Goal: Information Seeking & Learning: Learn about a topic

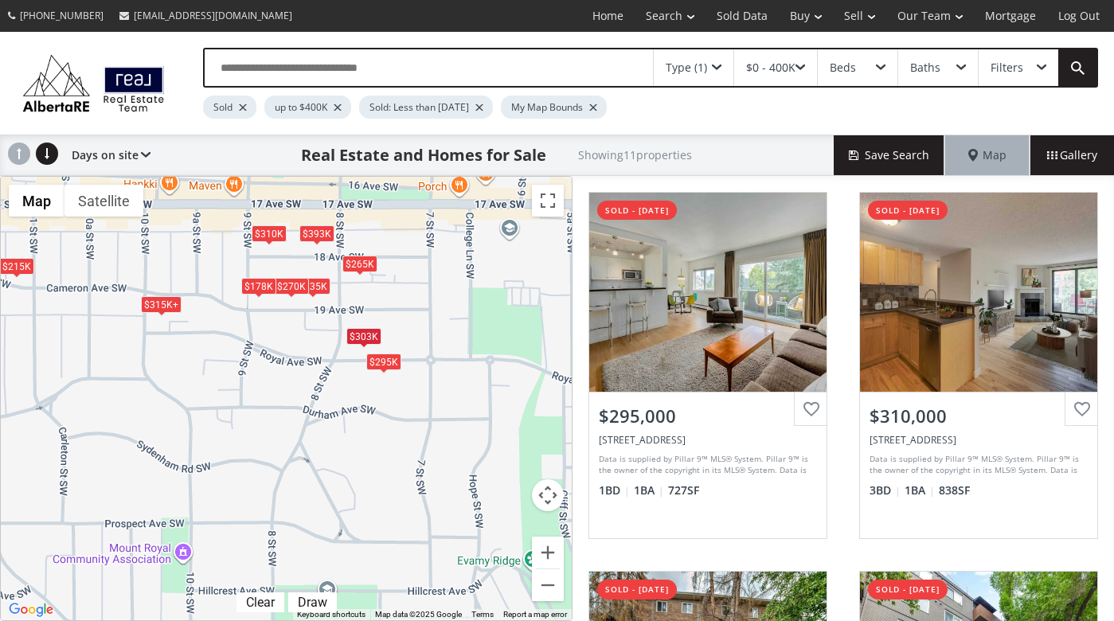
click at [702, 68] on div "Type (1)" at bounding box center [686, 67] width 41 height 11
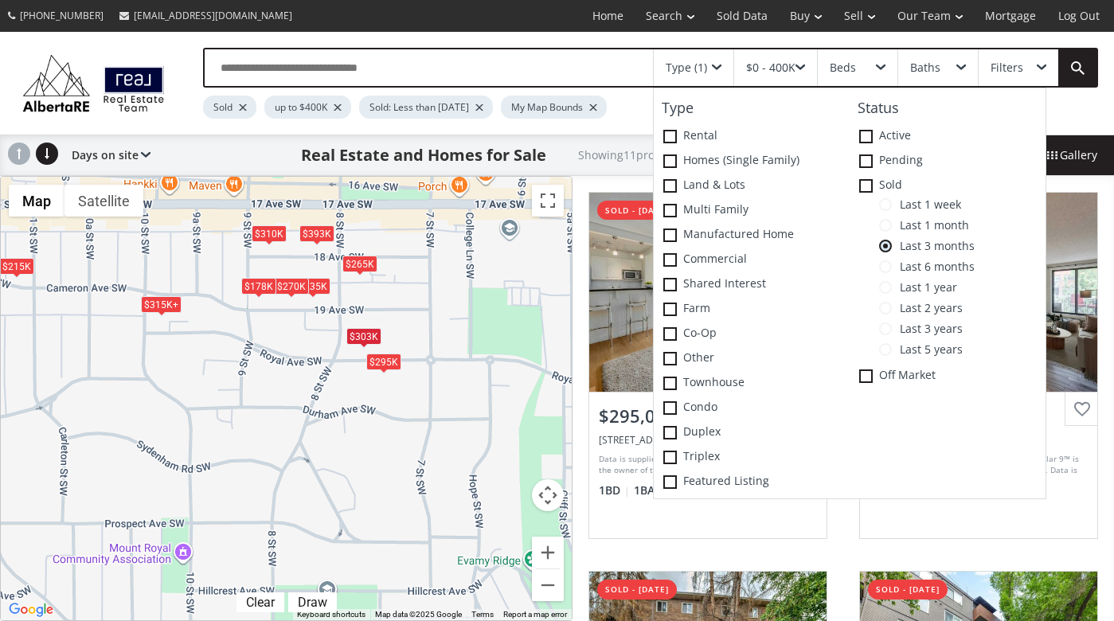
click at [890, 204] on span at bounding box center [885, 204] width 13 height 13
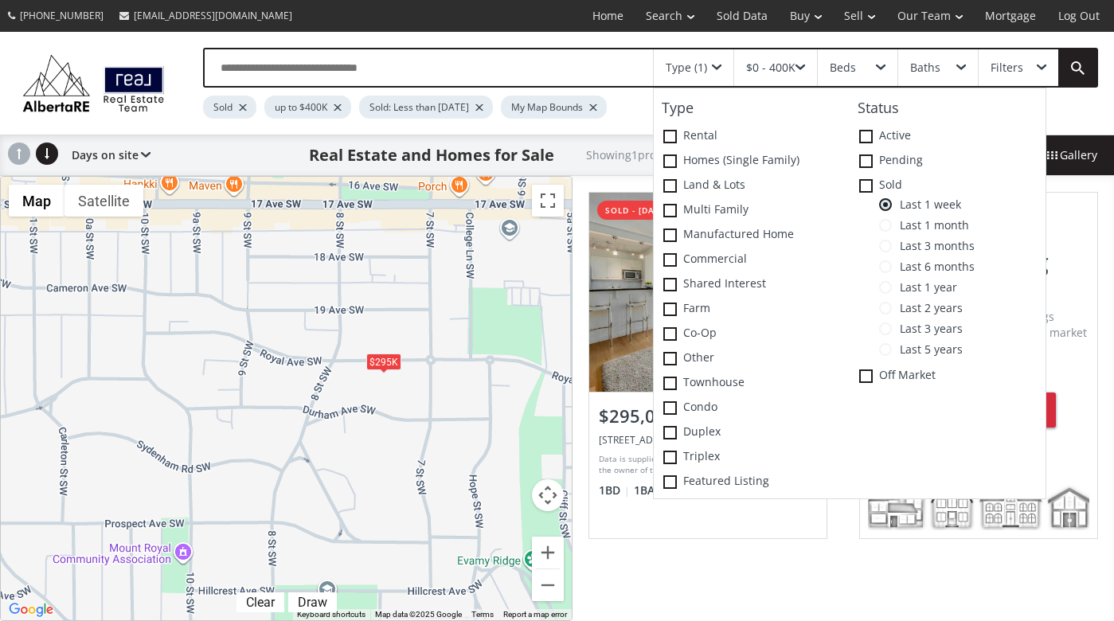
click at [798, 65] on span at bounding box center [801, 68] width 10 height 6
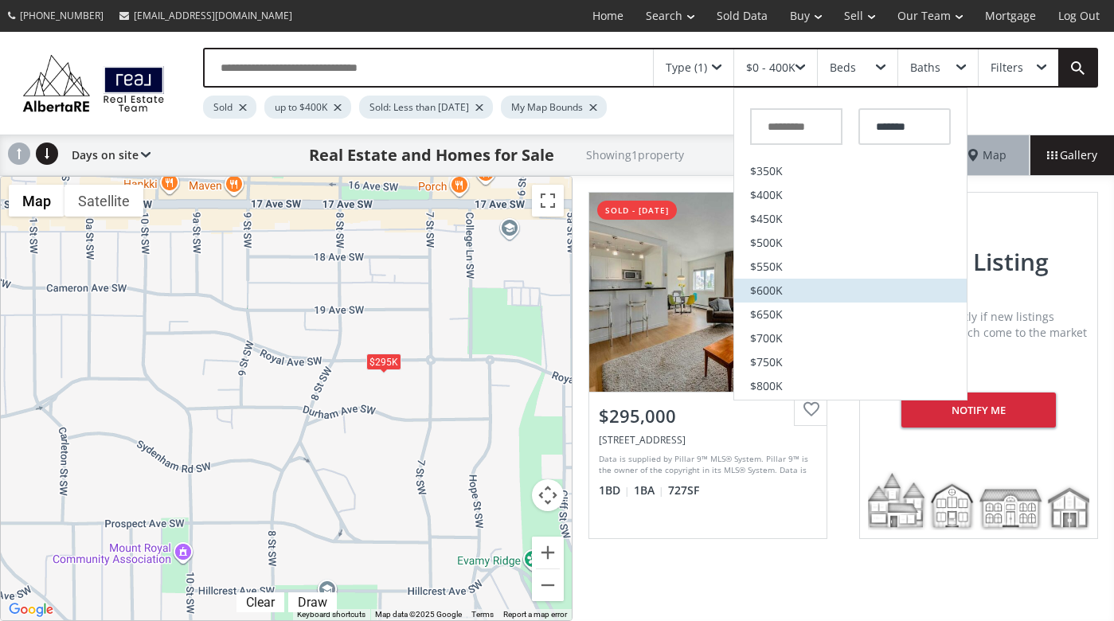
scroll to position [186, 0]
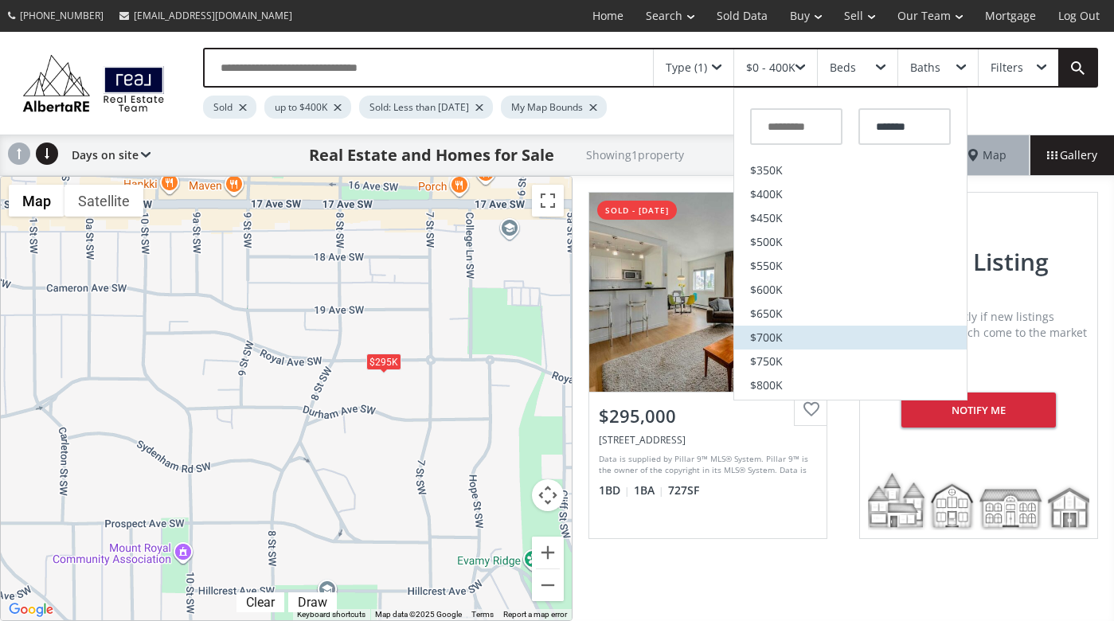
click at [767, 335] on span "$700K" at bounding box center [766, 337] width 33 height 11
type input "*******"
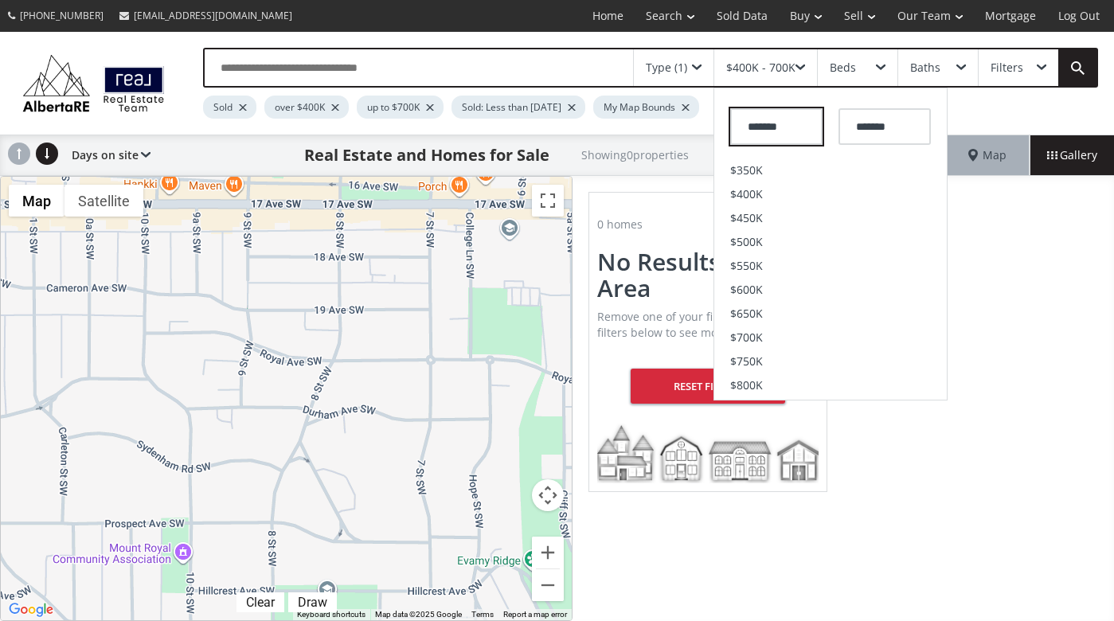
click at [759, 132] on input "*******" at bounding box center [776, 126] width 92 height 37
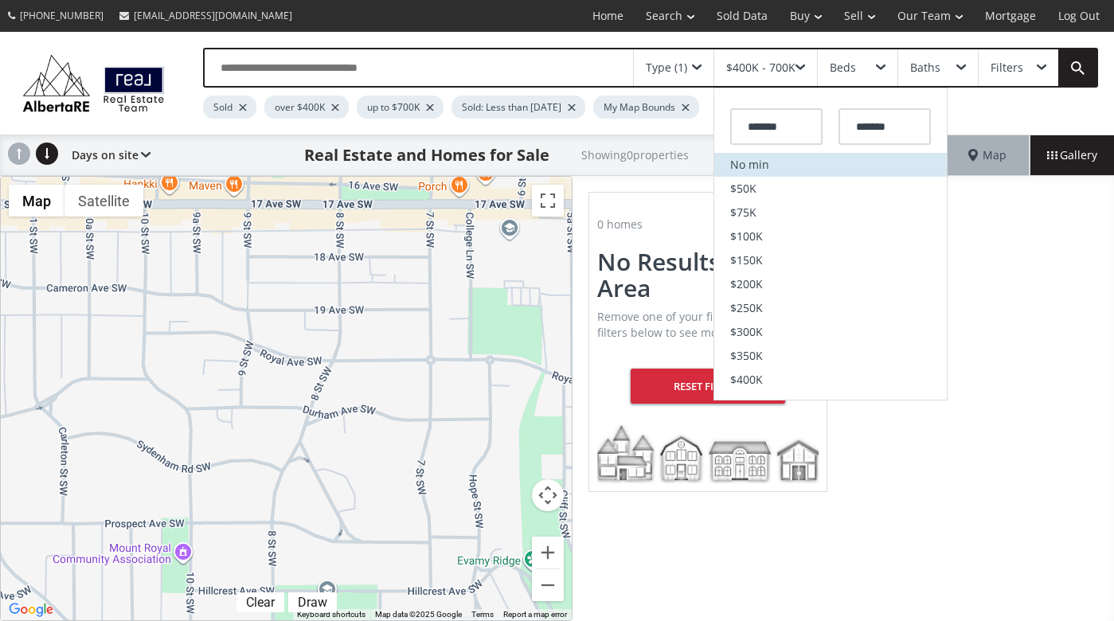
click at [738, 162] on li "No min" at bounding box center [830, 165] width 233 height 24
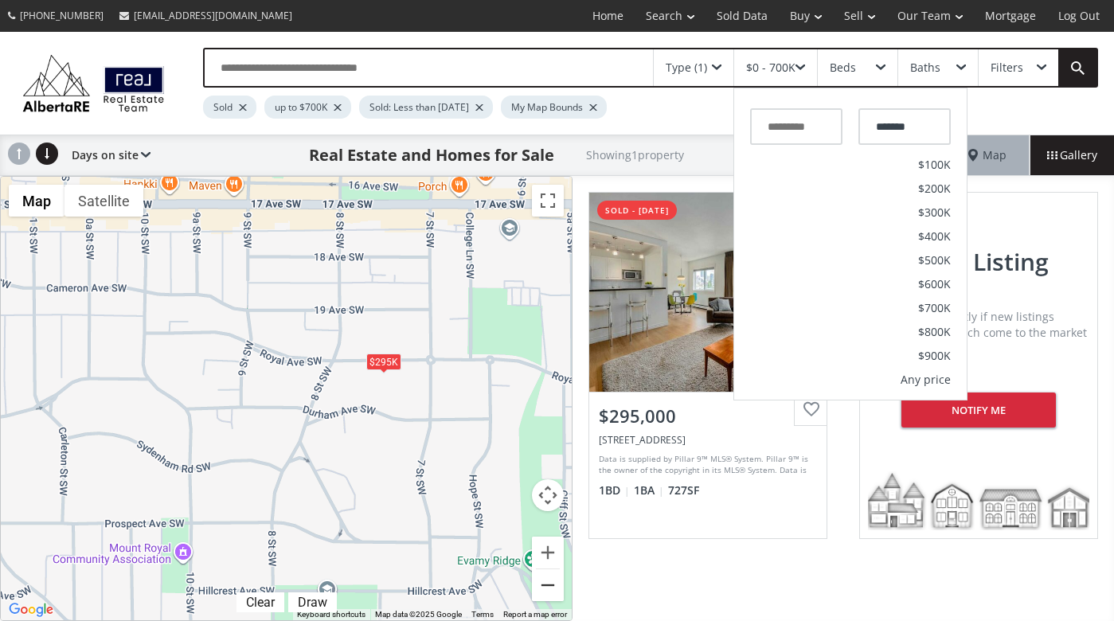
click at [549, 584] on button "Zoom out" at bounding box center [548, 585] width 32 height 32
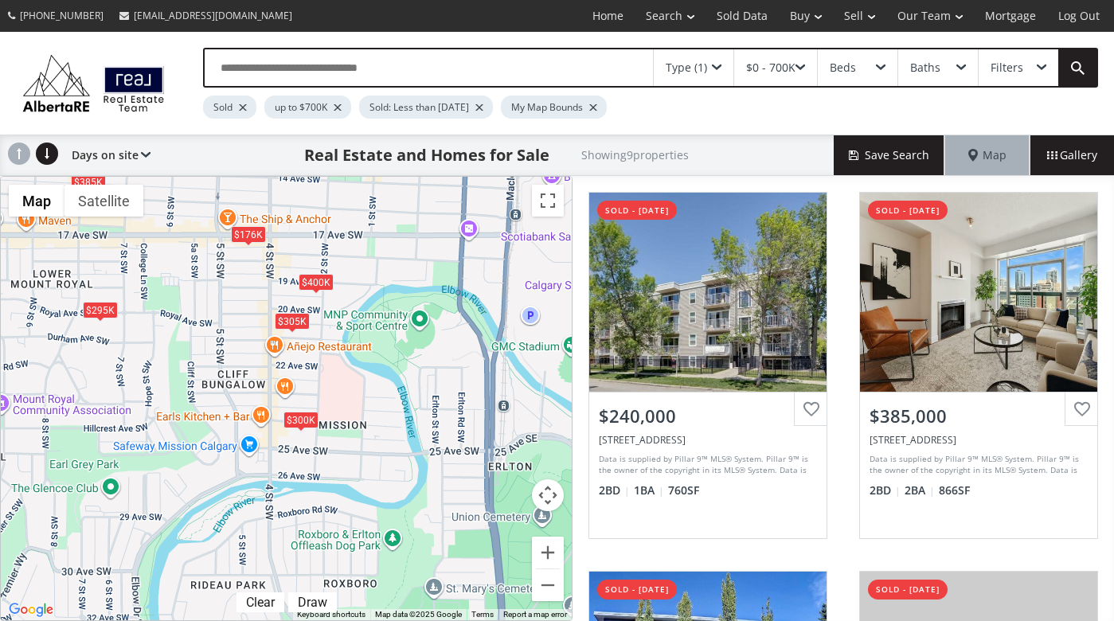
drag, startPoint x: 491, startPoint y: 536, endPoint x: 252, endPoint y: 468, distance: 249.1
click at [252, 468] on div "To navigate, press the arrow keys. $240K $385K $115K $300K $176K $160K $400K $2…" at bounding box center [286, 399] width 571 height 444
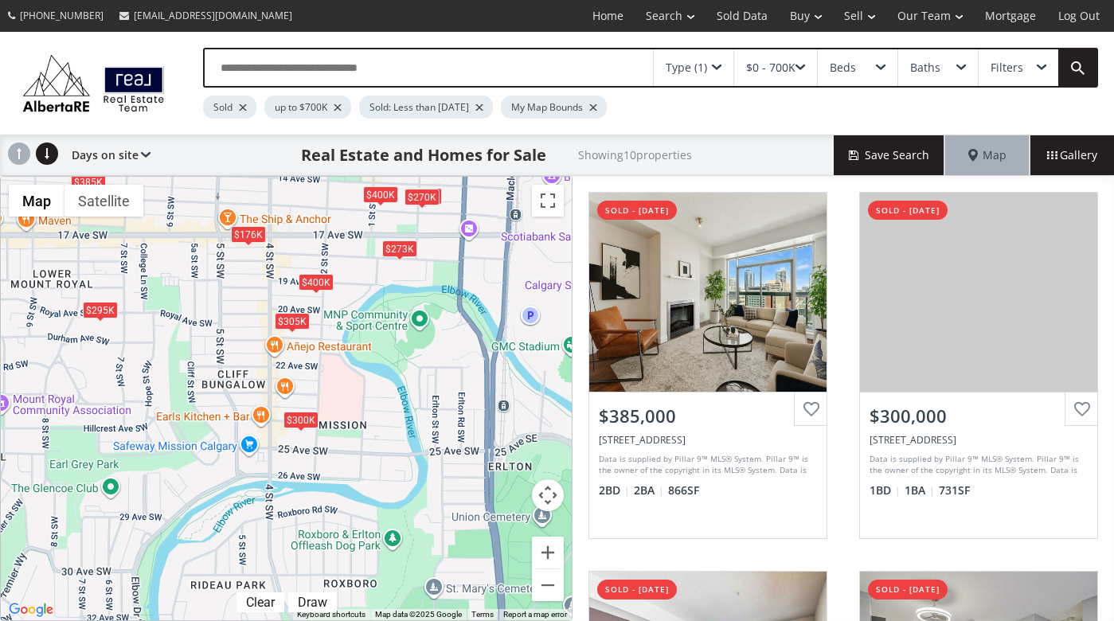
click at [308, 422] on div "$300K" at bounding box center [300, 419] width 35 height 17
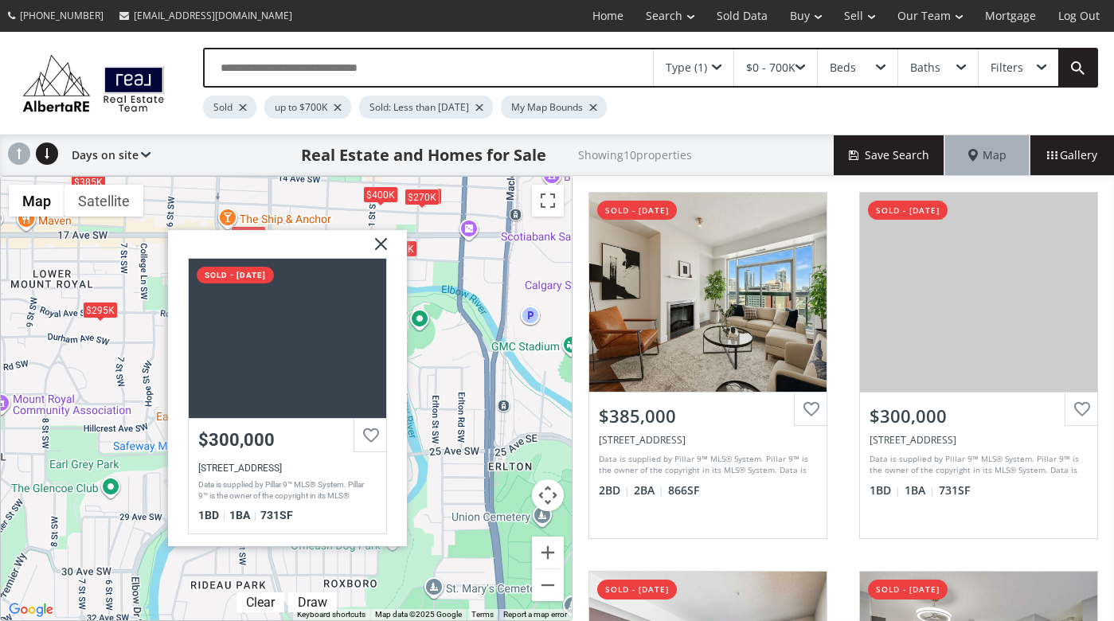
click at [385, 240] on img at bounding box center [375, 250] width 40 height 40
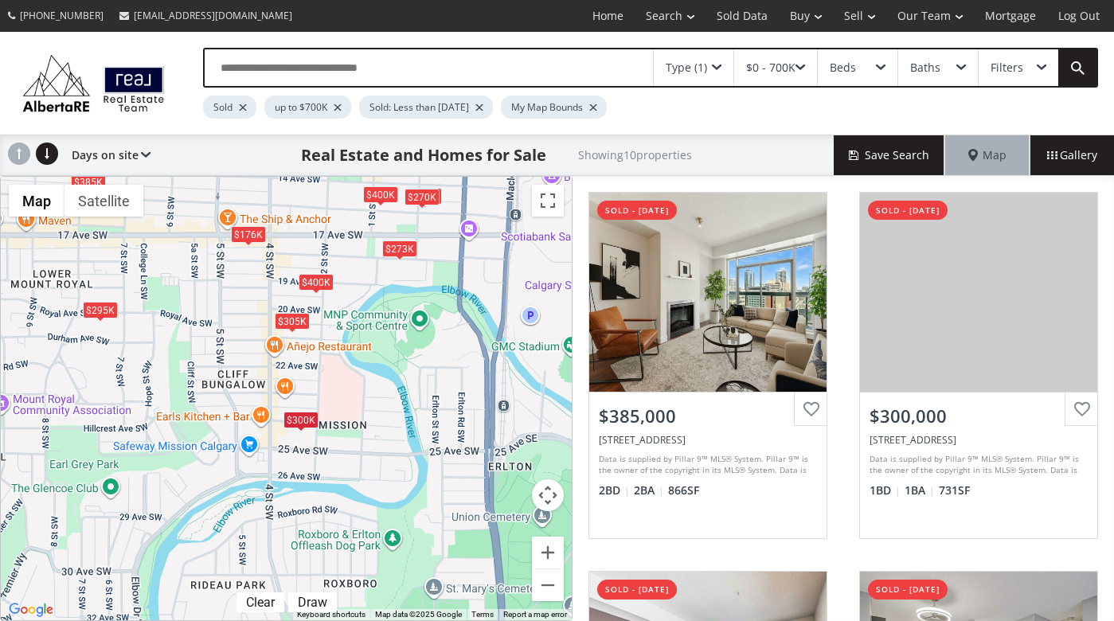
click at [298, 317] on div "$305K" at bounding box center [291, 321] width 35 height 17
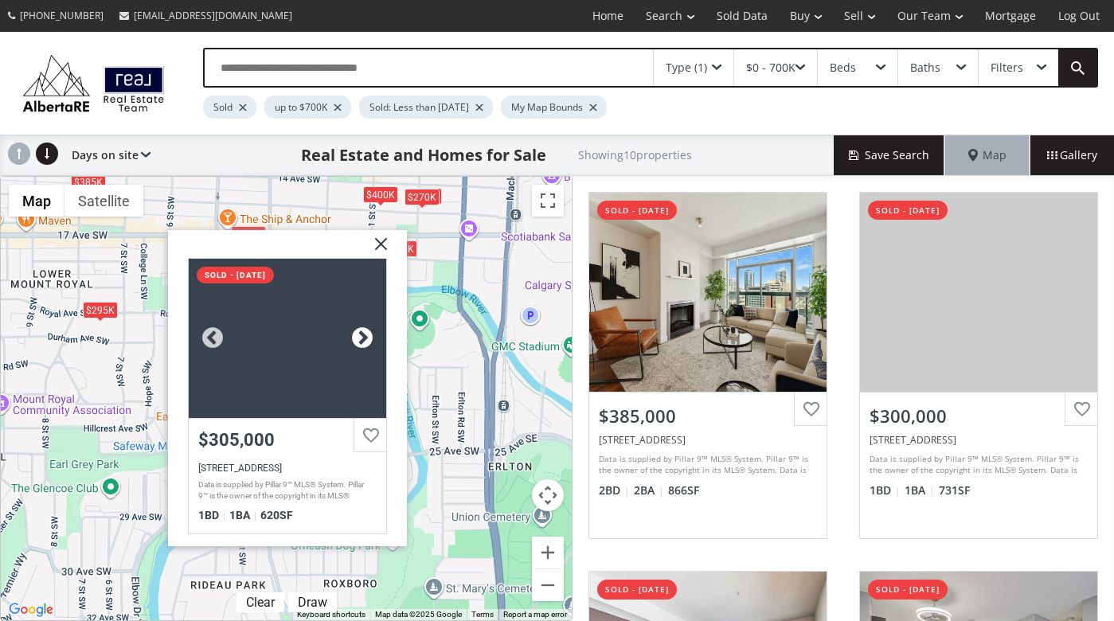
click at [364, 332] on div at bounding box center [362, 339] width 24 height 24
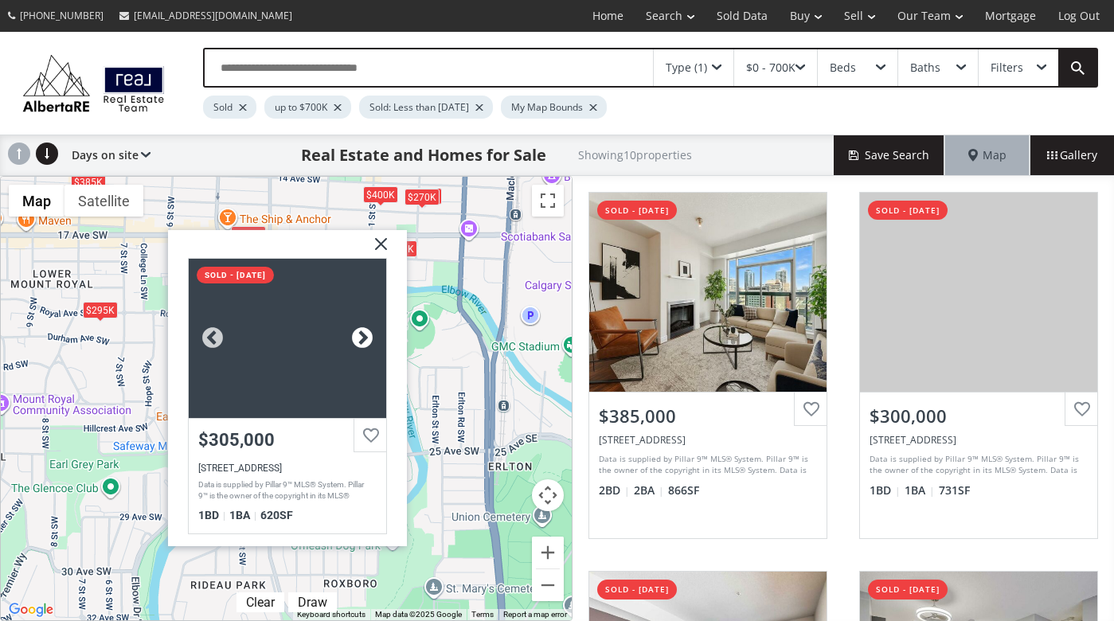
click at [364, 332] on div at bounding box center [362, 339] width 24 height 24
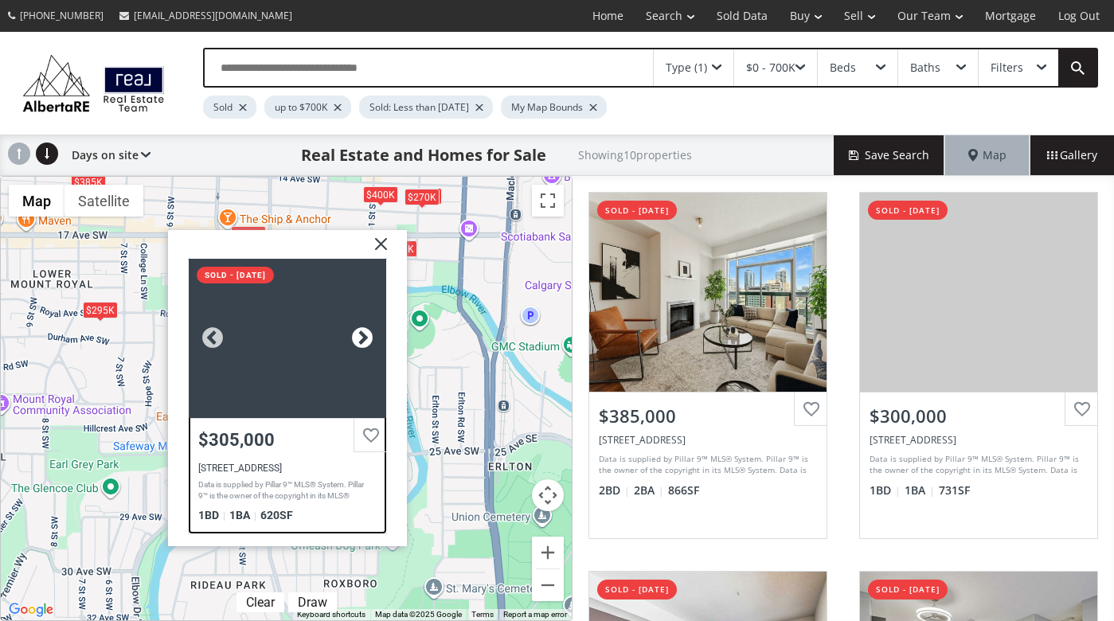
click at [364, 332] on div at bounding box center [362, 339] width 24 height 24
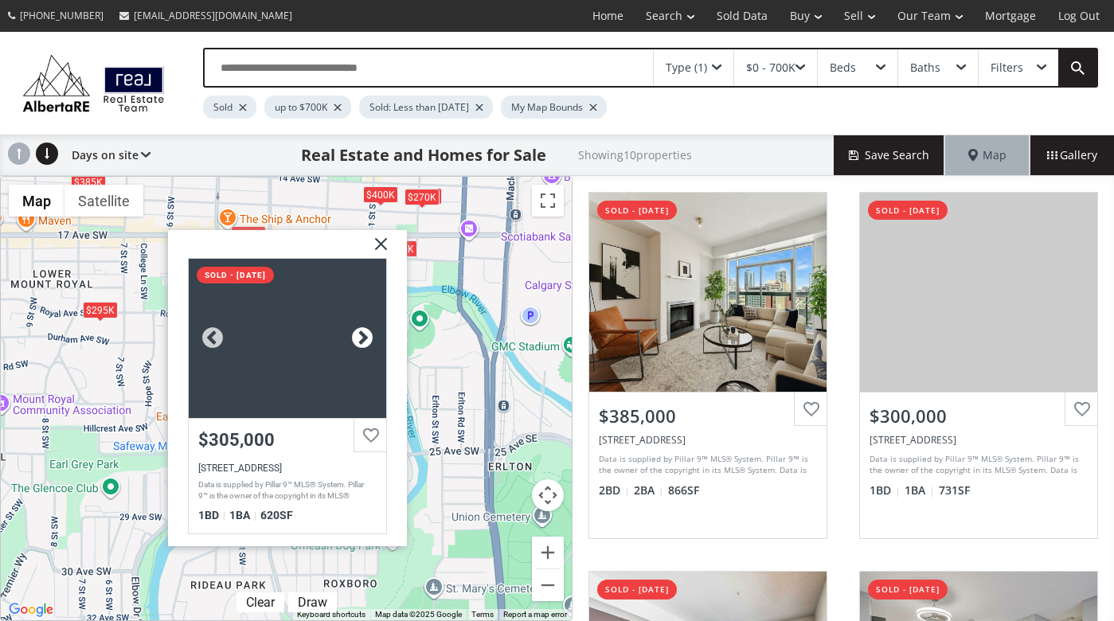
click at [364, 332] on div at bounding box center [362, 339] width 24 height 24
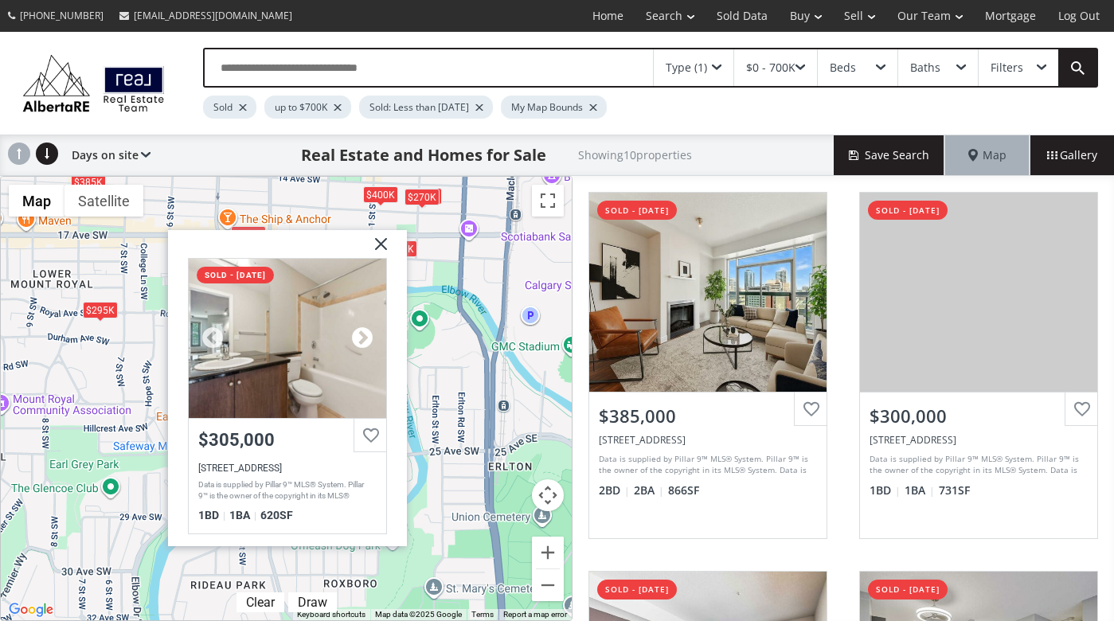
click at [364, 332] on div at bounding box center [362, 339] width 24 height 24
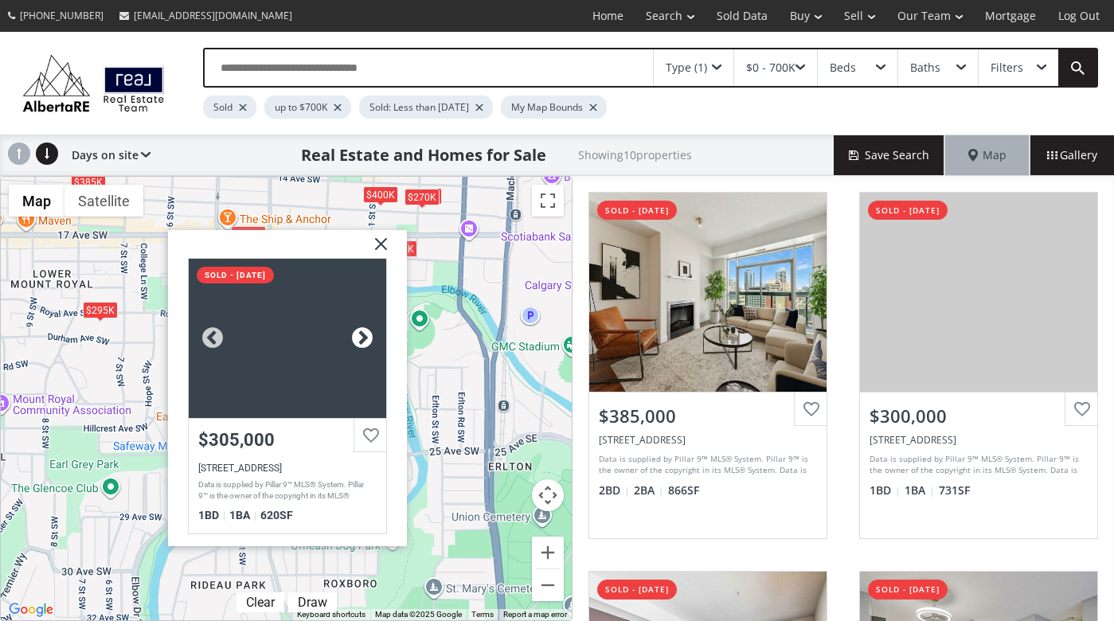
click at [364, 332] on div at bounding box center [362, 339] width 24 height 24
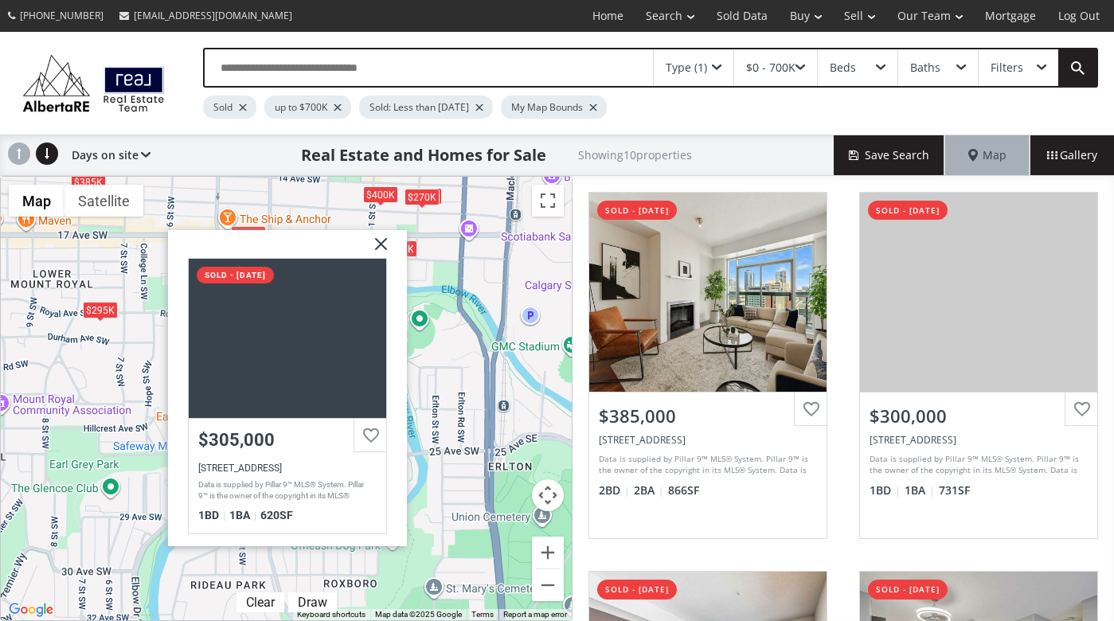
click at [383, 237] on img at bounding box center [375, 250] width 40 height 40
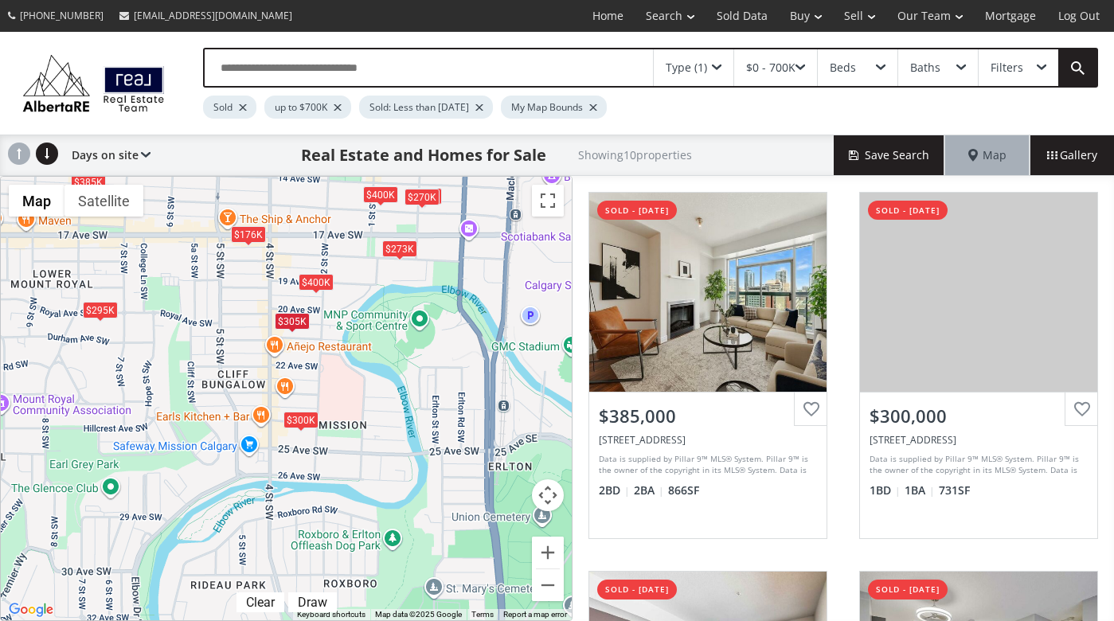
click at [324, 284] on div "$400K" at bounding box center [315, 282] width 35 height 17
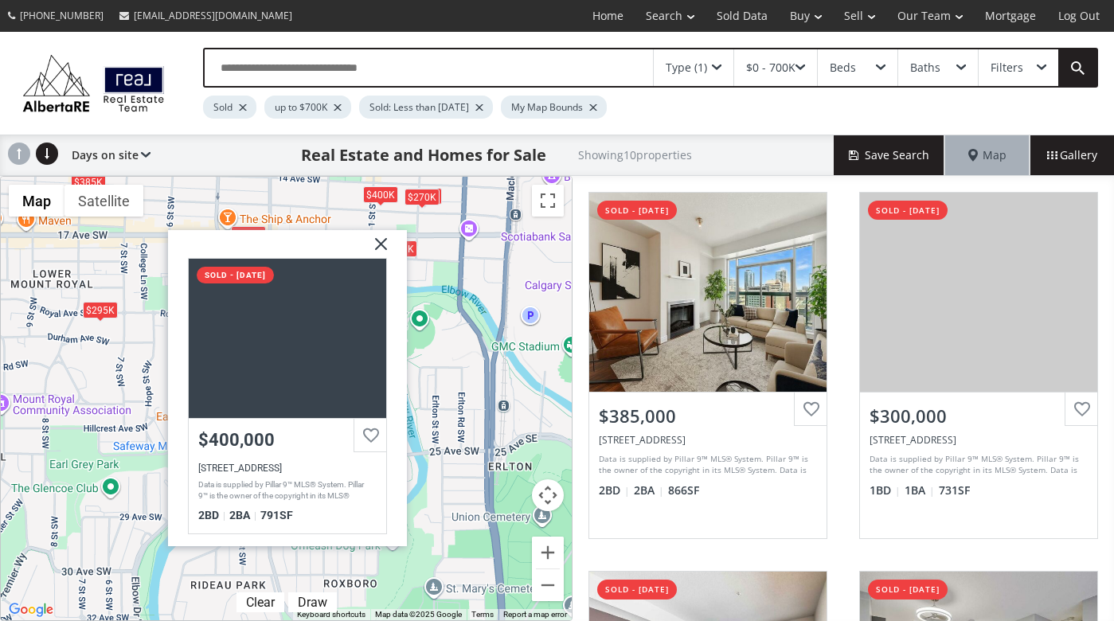
click at [381, 239] on img at bounding box center [375, 250] width 40 height 40
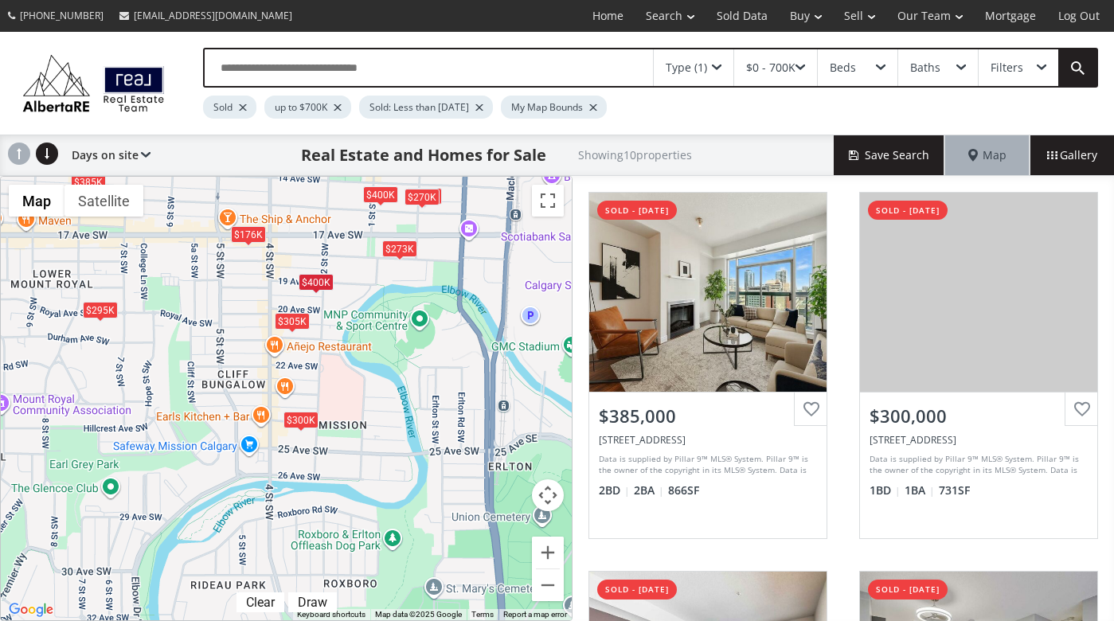
click at [405, 250] on div "$273K" at bounding box center [399, 248] width 35 height 17
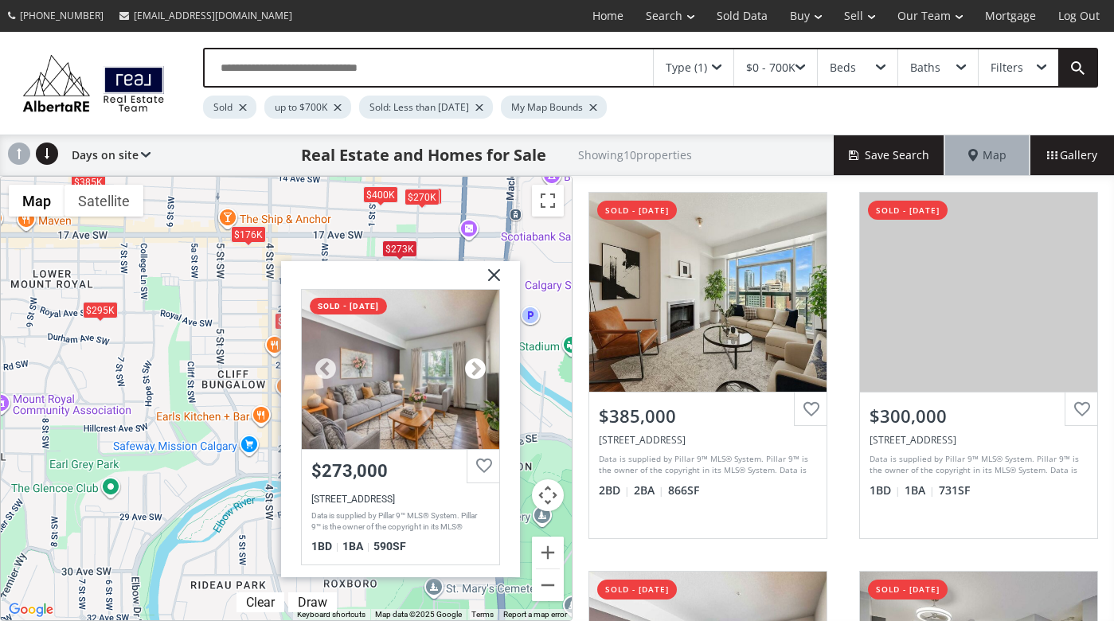
click at [478, 363] on div at bounding box center [475, 369] width 24 height 24
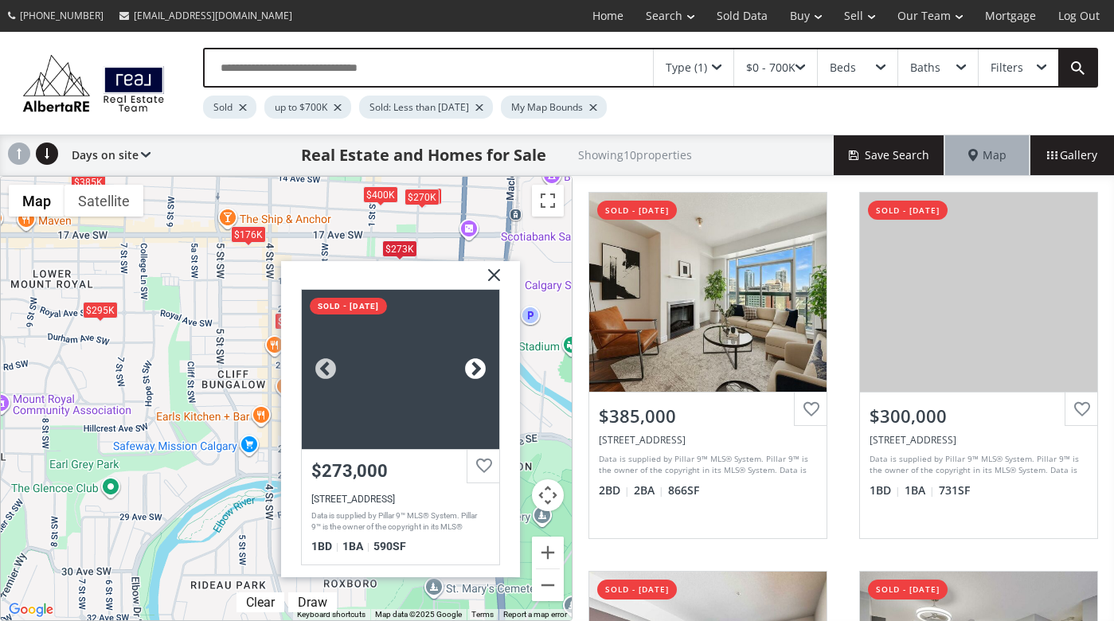
click at [478, 363] on div at bounding box center [475, 369] width 24 height 24
click at [497, 271] on img at bounding box center [488, 280] width 40 height 40
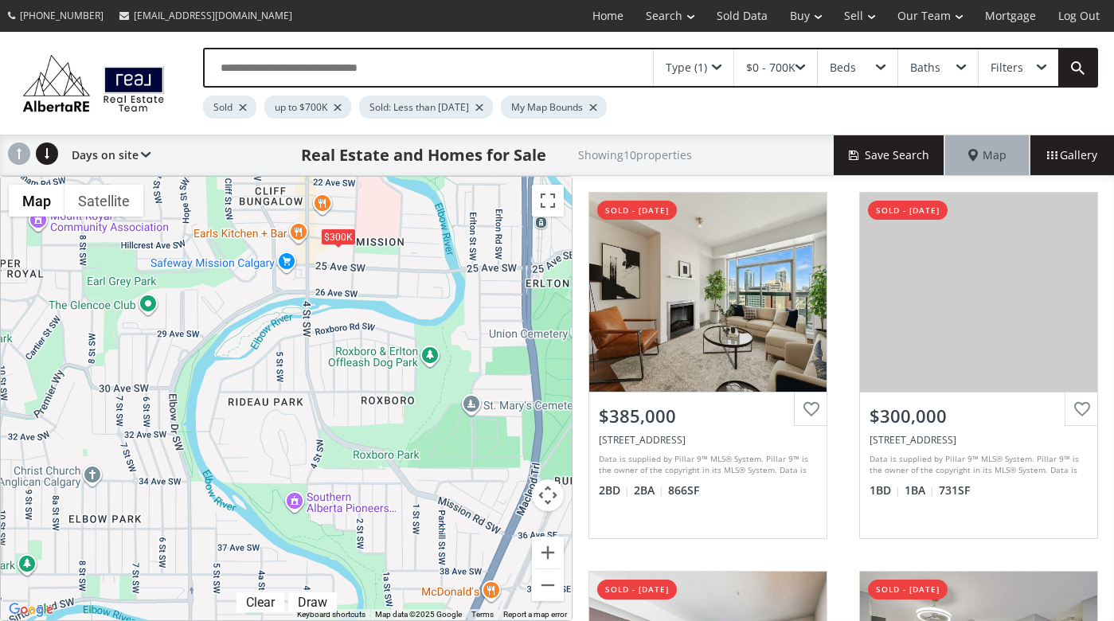
drag, startPoint x: 215, startPoint y: 557, endPoint x: 252, endPoint y: 371, distance: 190.1
click at [252, 371] on div "To navigate, press the arrow keys. $385K $300K $273K $176K $400K $295K $280K $3…" at bounding box center [286, 399] width 571 height 444
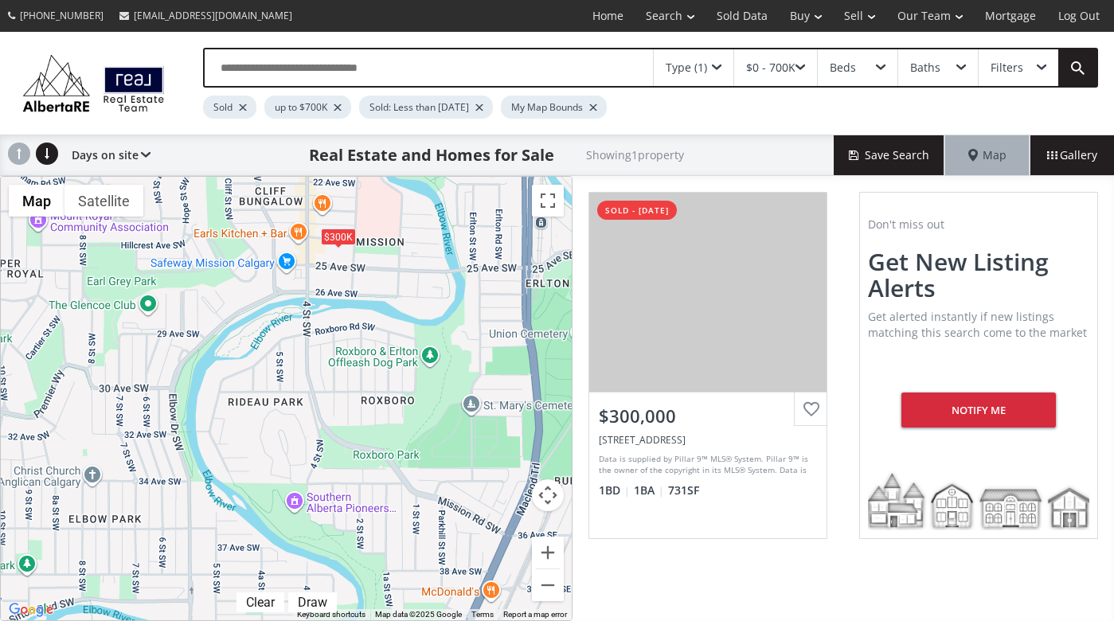
click at [724, 60] on div "Type (1)" at bounding box center [694, 67] width 80 height 37
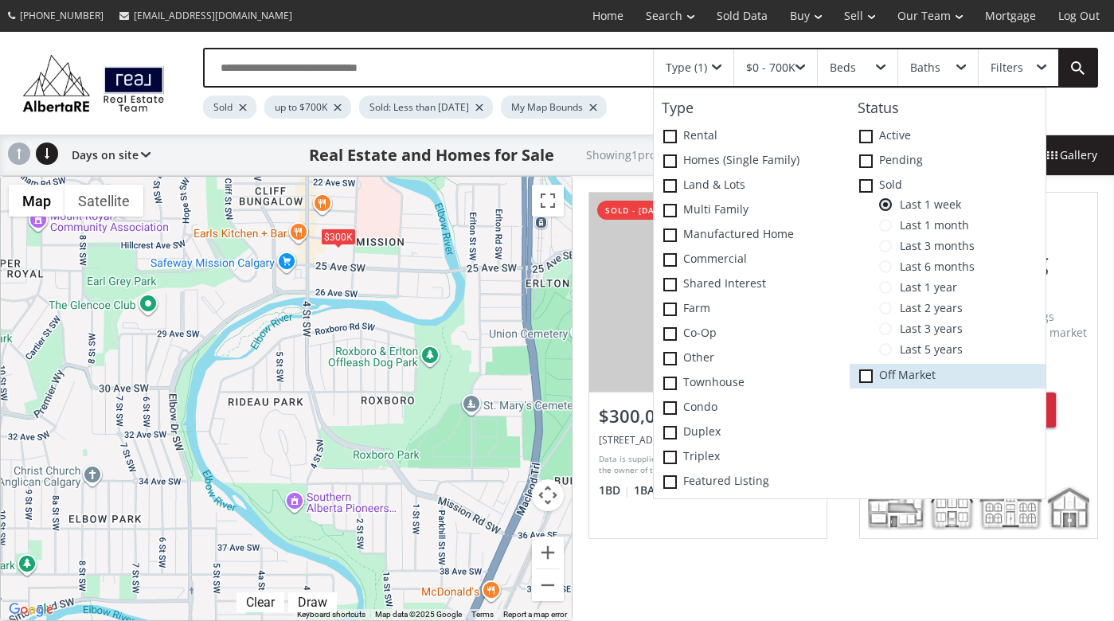
click at [866, 370] on span at bounding box center [866, 377] width 14 height 14
click at [349, 423] on div "To navigate, press the arrow keys. $300K" at bounding box center [286, 399] width 571 height 444
